Goal: Subscribe to service/newsletter

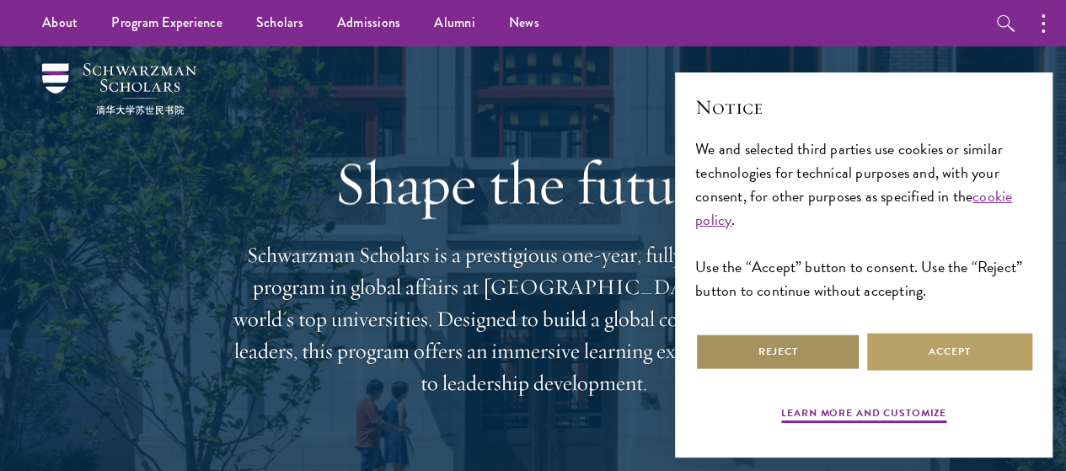
click at [798, 346] on button "Reject" at bounding box center [777, 352] width 165 height 38
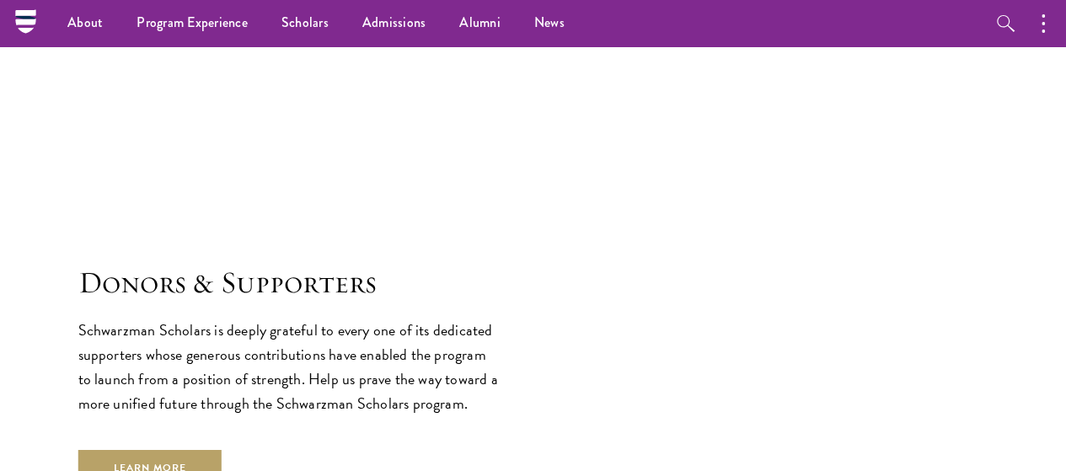
scroll to position [4276, 0]
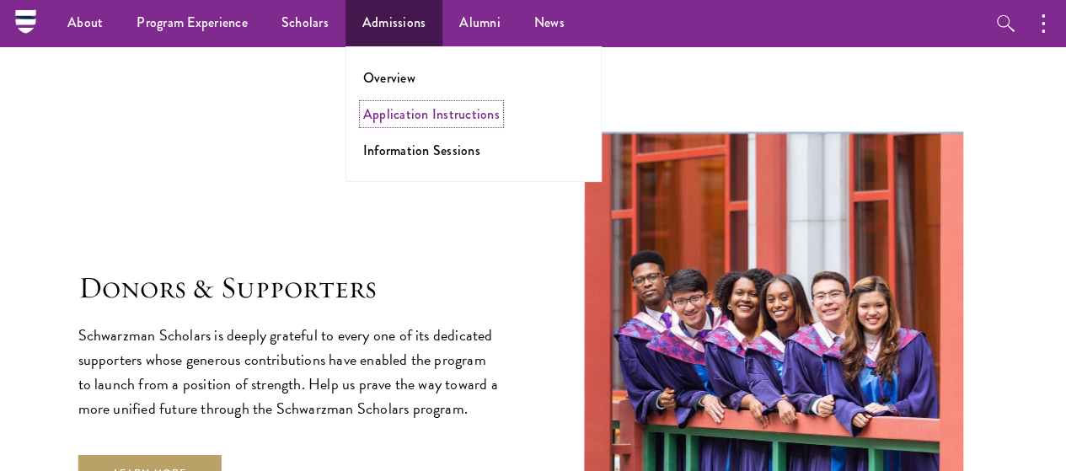
click at [398, 110] on link "Application Instructions" at bounding box center [431, 114] width 137 height 19
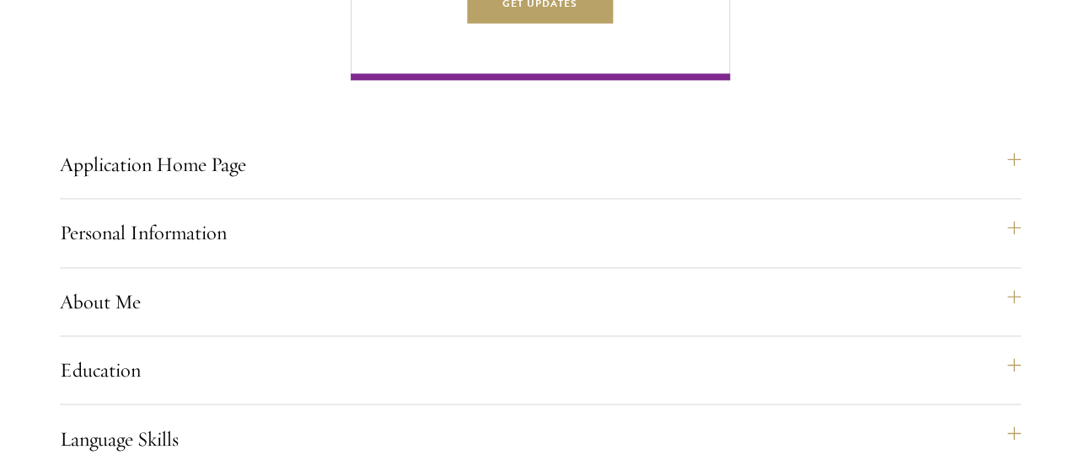
scroll to position [1155, 0]
click at [607, 22] on button "Get Updates" at bounding box center [533, 3] width 147 height 38
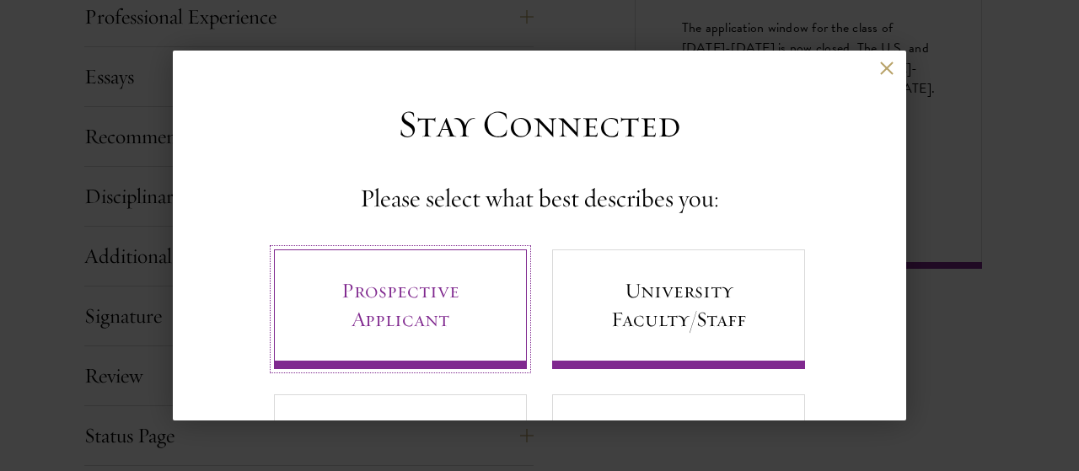
click at [398, 319] on link "Prospective Applicant" at bounding box center [400, 310] width 253 height 120
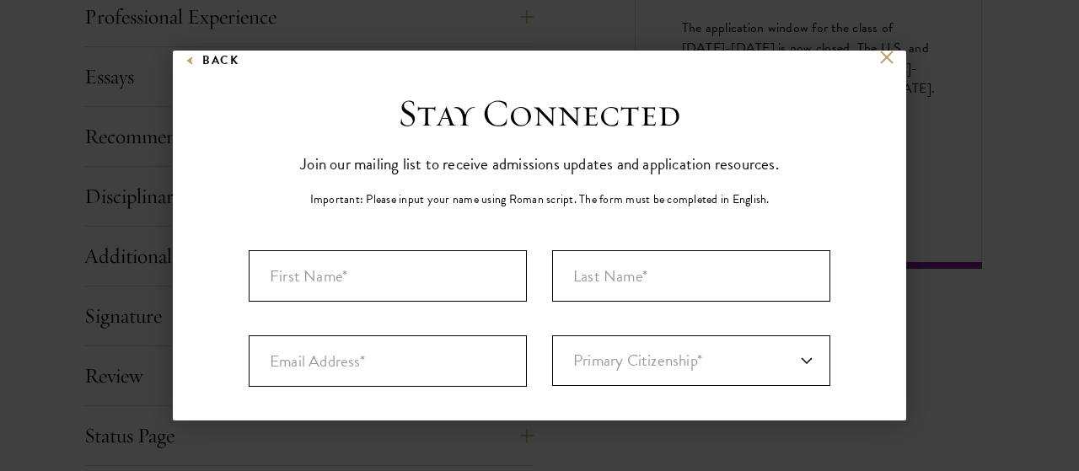
scroll to position [4, 0]
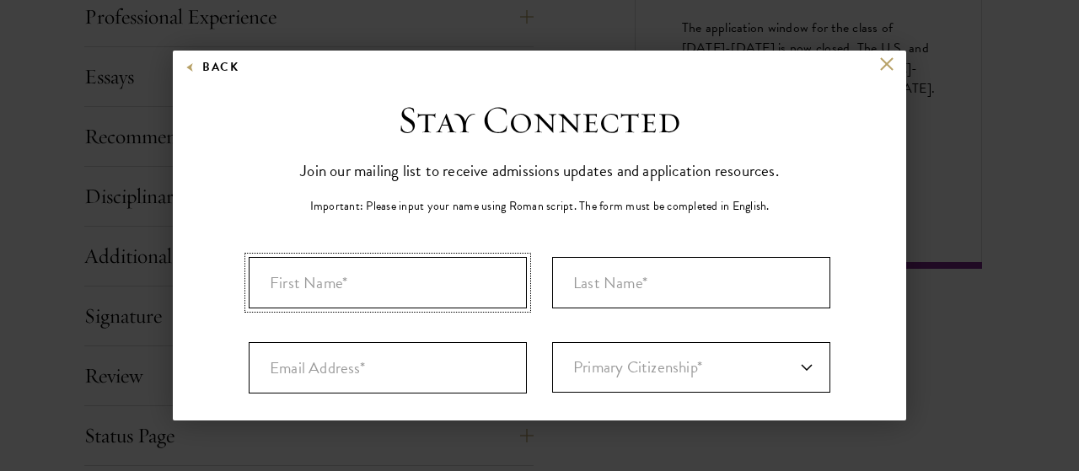
click at [331, 284] on input "First Name*" at bounding box center [388, 282] width 278 height 51
type input "Abha"
type input "Singh"
type input "abha.singh@british-school.org"
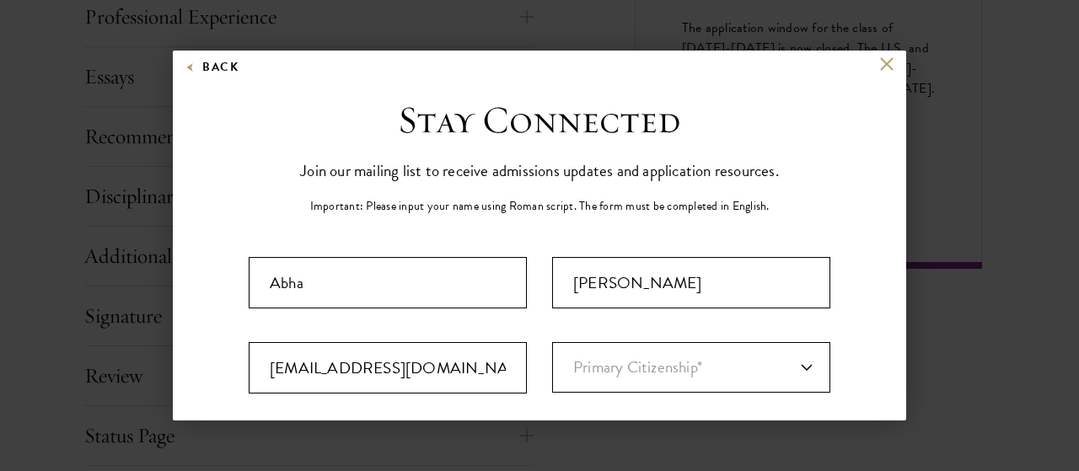
select select "IN"
type input "Delhi"
select select "Delhi"
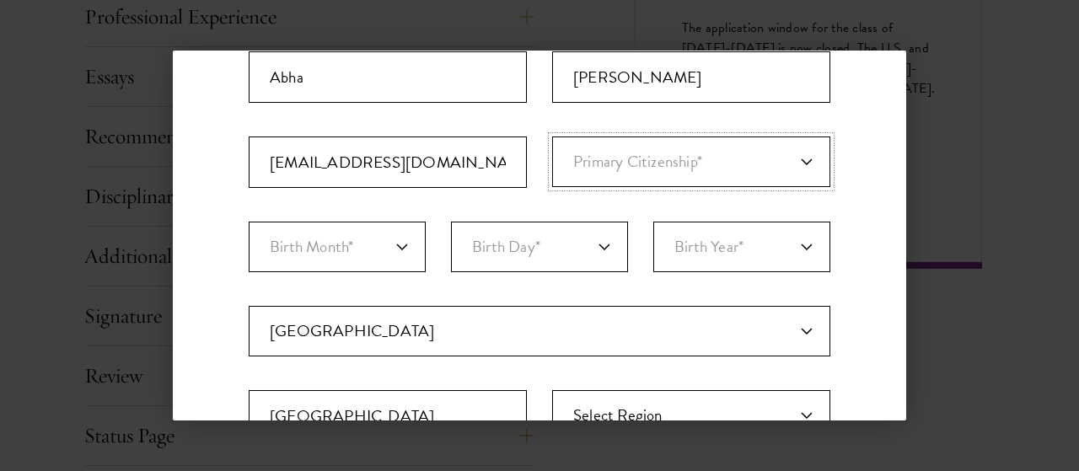
click at [797, 156] on select "Primary Citizenship* Afghanistan Aland Islands Albania Algeria Andorra Angola A…" at bounding box center [691, 162] width 278 height 51
select select "IN"
click at [552, 137] on select "Primary Citizenship* Afghanistan Aland Islands Albania Algeria Andorra Angola A…" at bounding box center [691, 162] width 278 height 51
click at [397, 249] on select "Birth Month* January February March April May June July August September Octobe…" at bounding box center [337, 247] width 177 height 51
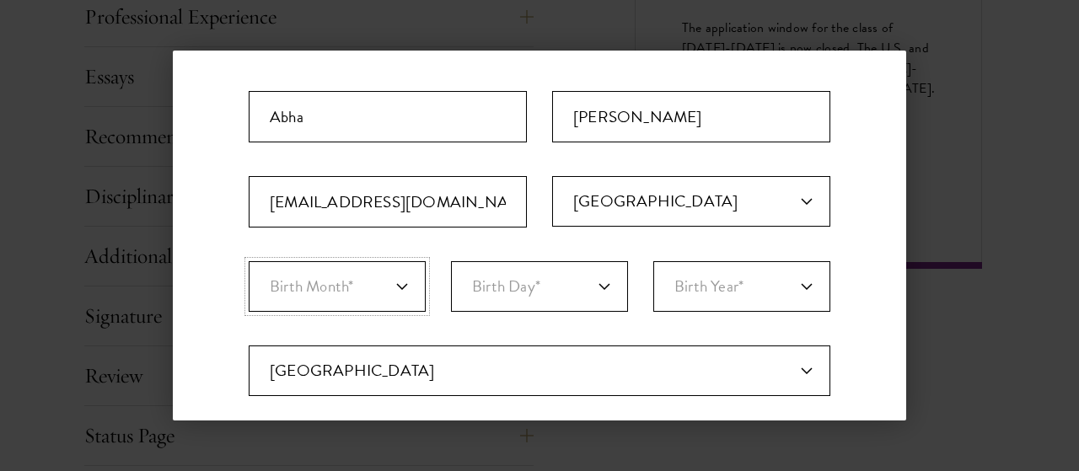
scroll to position [166, 0]
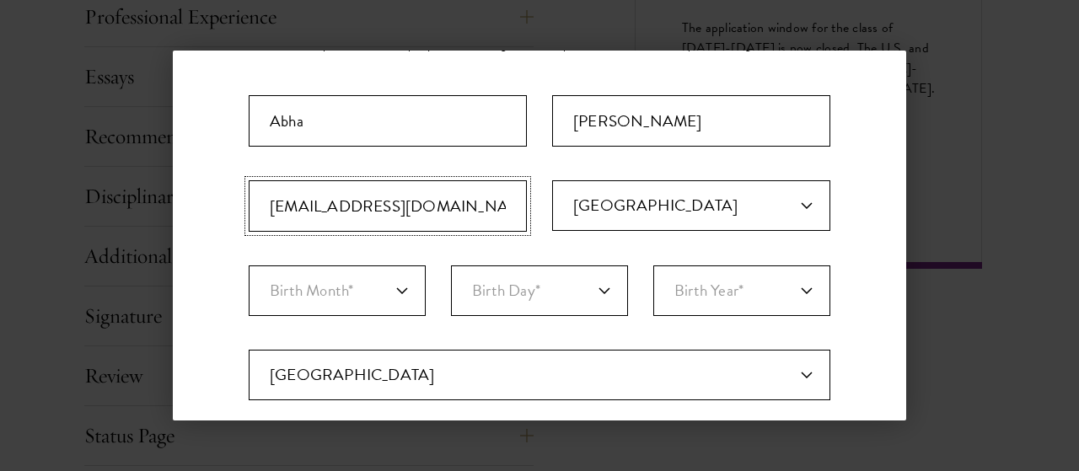
click at [487, 208] on input "abha.singh@british-school.org" at bounding box center [388, 205] width 278 height 51
type input "abhas715@gmail.com"
click at [330, 121] on input "Abha" at bounding box center [388, 120] width 278 height 51
type input "A"
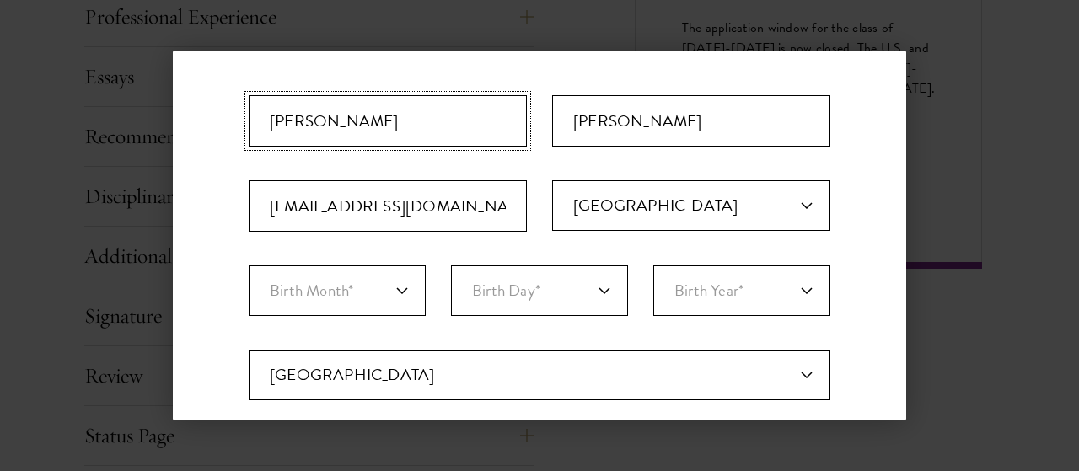
type input "Eashan"
click at [405, 291] on select "Birth Month* January February March April May June July August September Octobe…" at bounding box center [337, 291] width 177 height 51
select select "11"
click at [249, 266] on select "Birth Month* January February March April May June July August September Octobe…" at bounding box center [337, 291] width 177 height 51
click at [597, 293] on select "Birth Day* 1 2 3 4 5 6 7 8 9 10 11 12 13 14 15 16 17 18 19 20 21 22 23 24 25 26…" at bounding box center [539, 291] width 177 height 51
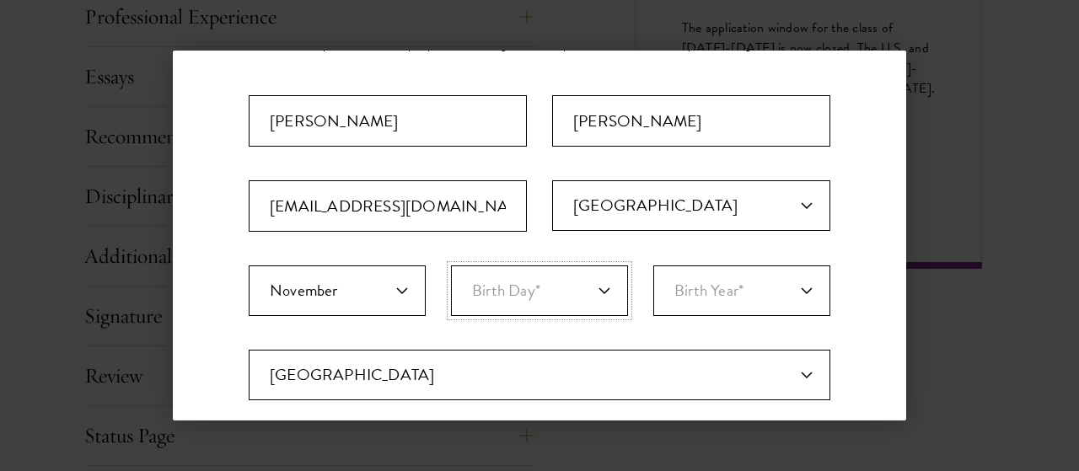
select select "18"
click at [451, 266] on select "Birth Day* 1 2 3 4 5 6 7 8 9 10 11 12 13 14 15 16 17 18 19 20 21 22 23 24 25 26…" at bounding box center [539, 291] width 177 height 51
click at [796, 286] on select "Birth Year* 2025 2024 2023 2022 2021 2020 2019 2018 2017 2016 2015 2014 2013 20…" at bounding box center [741, 291] width 177 height 51
select select "2008"
click at [653, 266] on select "Birth Year* 2025 2024 2023 2022 2021 2020 2019 2018 2017 2016 2015 2014 2013 20…" at bounding box center [741, 291] width 177 height 51
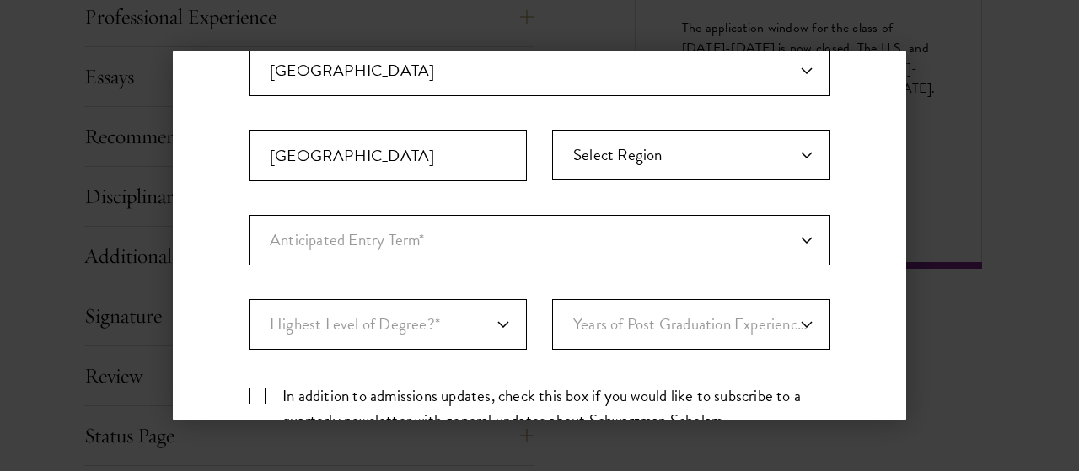
scroll to position [471, 0]
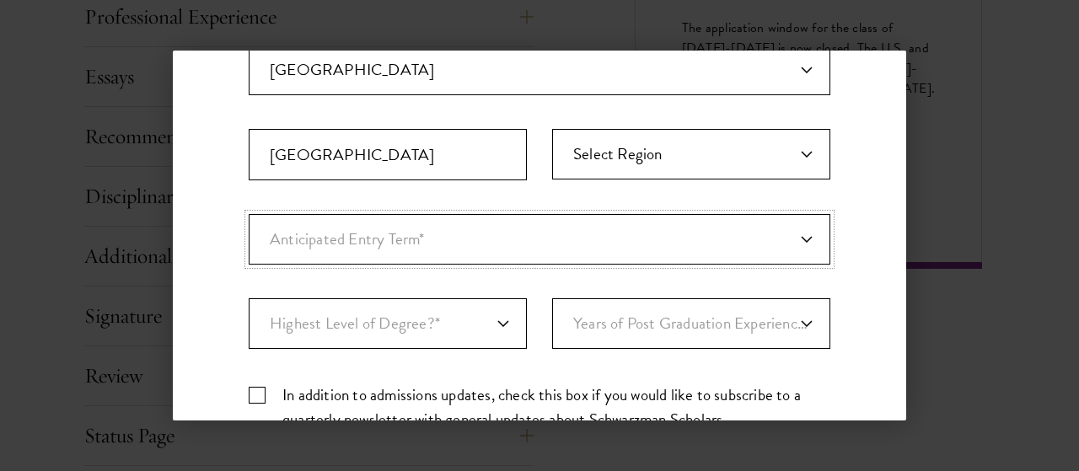
click at [792, 233] on select "Anticipated Entry Term* August 2026 (Application opens April 2025) Just Explori…" at bounding box center [540, 239] width 582 height 51
select select "a6790467-ebe7-4045-a56a-66c1cae98076"
click at [249, 214] on select "Anticipated Entry Term* August 2026 (Application opens April 2025) Just Explori…" at bounding box center [540, 239] width 582 height 51
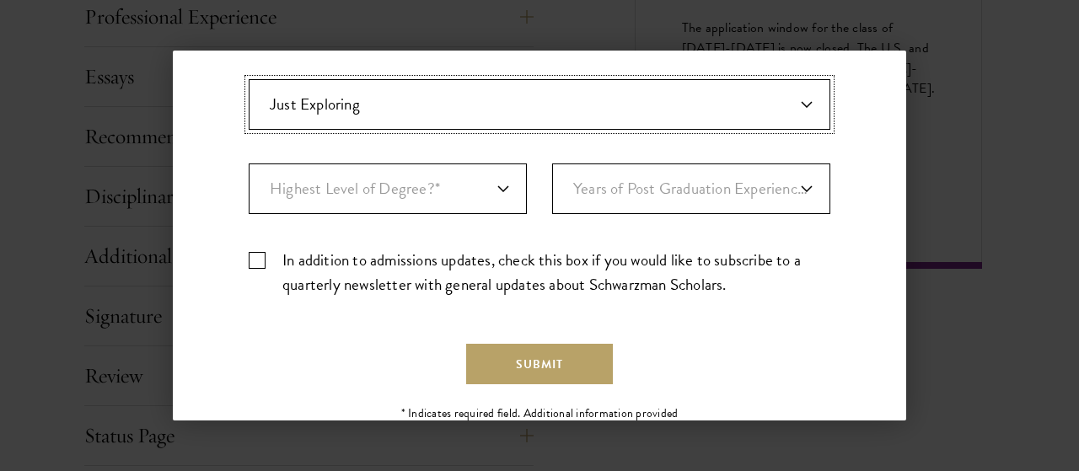
scroll to position [607, 0]
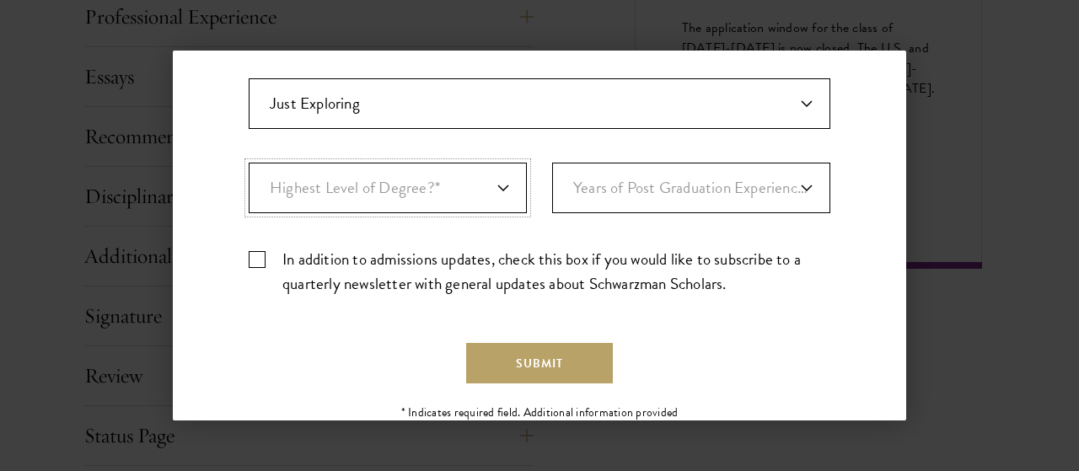
click at [499, 185] on select "Highest Level of Degree?* PHD Bachelor's Master's Current Undergraduate Student" at bounding box center [388, 188] width 278 height 51
select select "bf44f490-31e9-4d16-b1d2-df861e7933aa"
click at [249, 163] on select "Highest Level of Degree?* PHD Bachelor's Master's Current Undergraduate Student" at bounding box center [388, 188] width 278 height 51
click at [799, 183] on select "Years of Post Graduation Experience?* 1 2 3 4 5 6 7 8 9 10" at bounding box center [691, 188] width 278 height 51
click at [552, 163] on select "Years of Post Graduation Experience?* 1 2 3 4 5 6 7 8 9 10" at bounding box center [691, 188] width 278 height 51
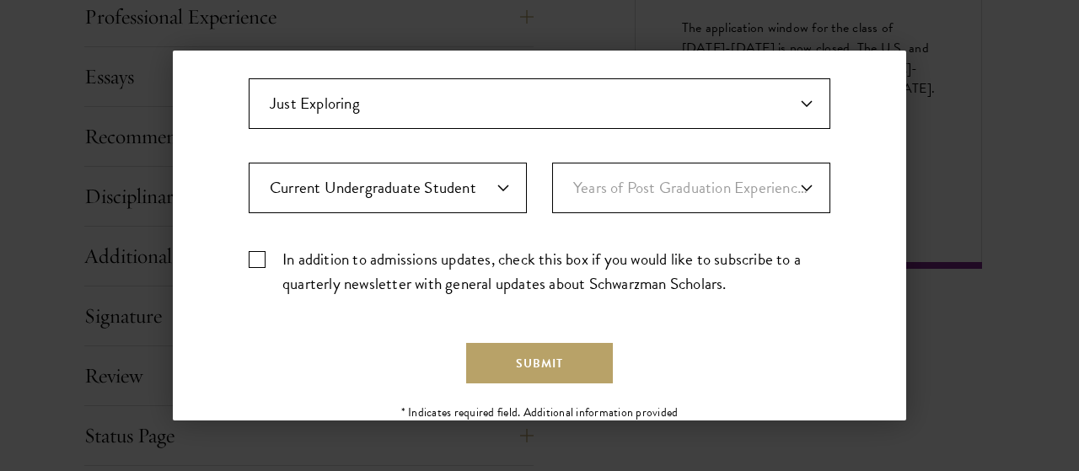
click at [256, 255] on label "In addition to admissions updates, check this box if you would like to subscrib…" at bounding box center [540, 271] width 582 height 49
click at [256, 255] on input "In addition to admissions updates, check this box if you would like to subscrib…" at bounding box center [540, 252] width 582 height 11
checkbox input "true"
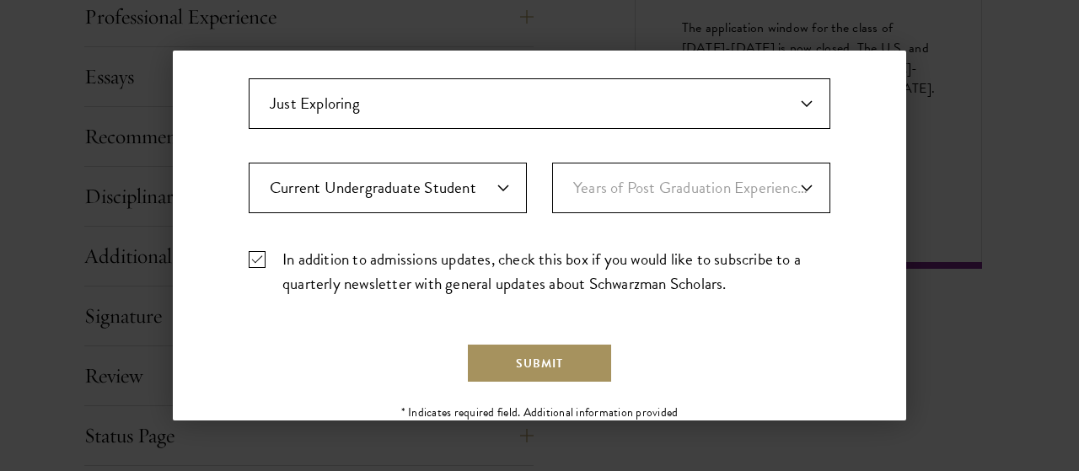
click at [511, 362] on button "Submit" at bounding box center [539, 363] width 147 height 40
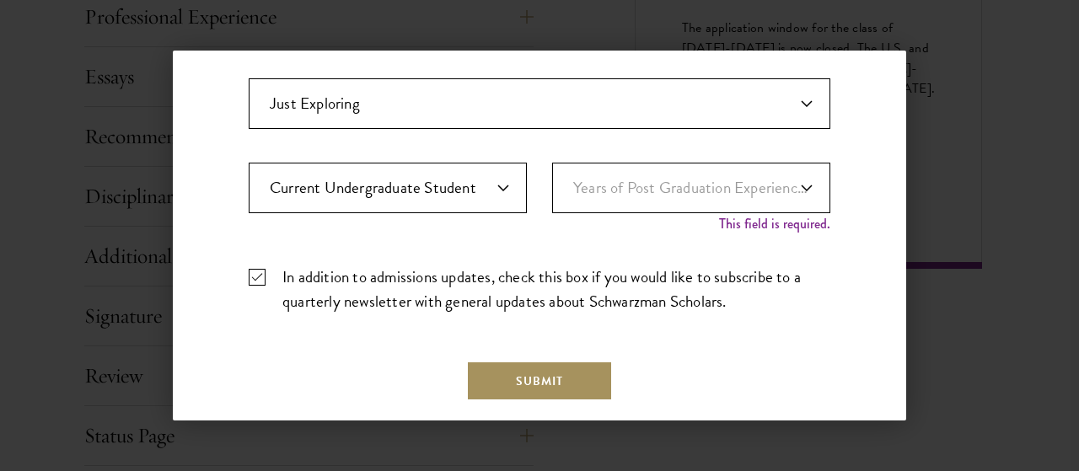
scroll to position [689, 0]
